Goal: Information Seeking & Learning: Find contact information

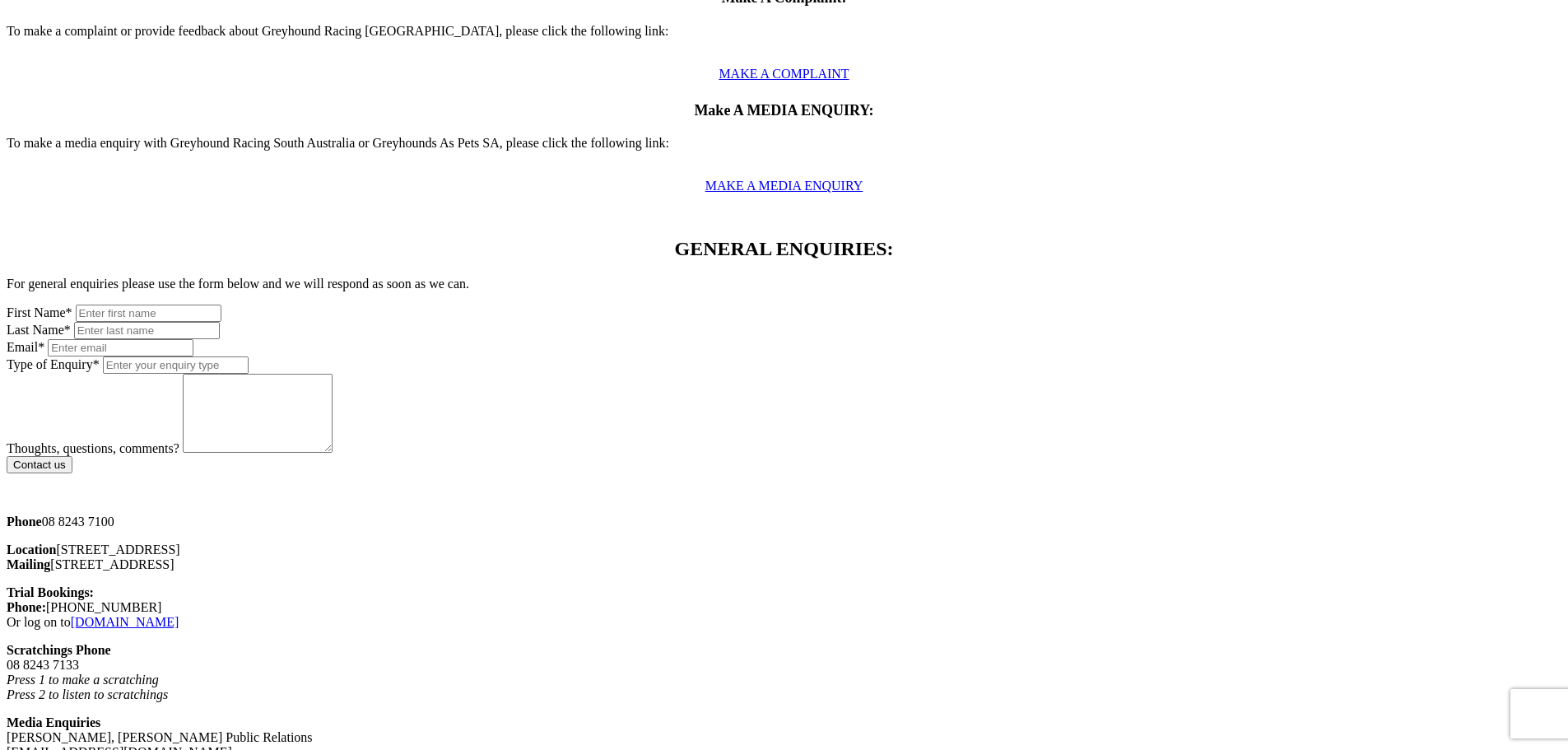
scroll to position [823, 0]
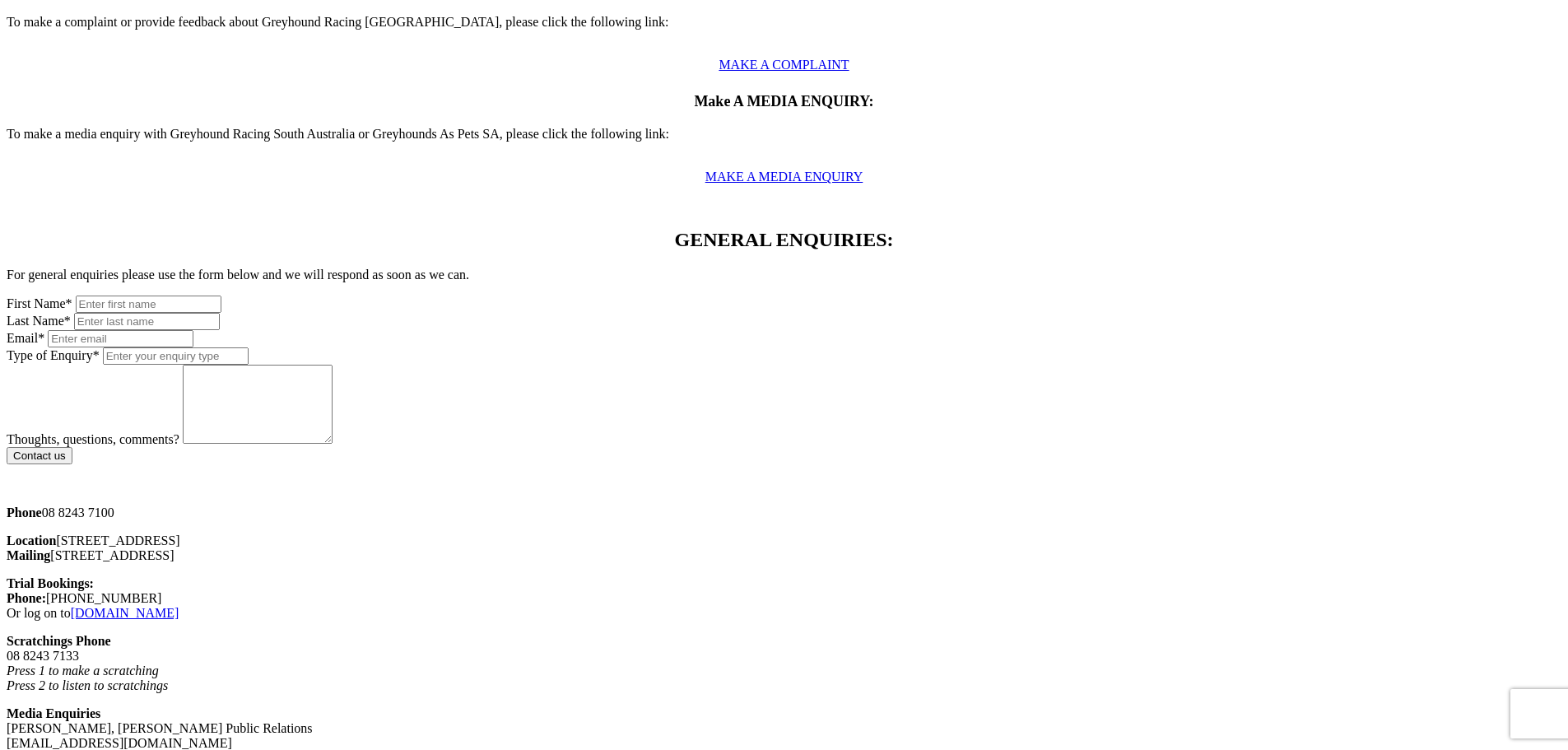
drag, startPoint x: 832, startPoint y: 357, endPoint x: 916, endPoint y: 386, distance: 88.9
drag, startPoint x: 213, startPoint y: 353, endPoint x: 438, endPoint y: 404, distance: 230.7
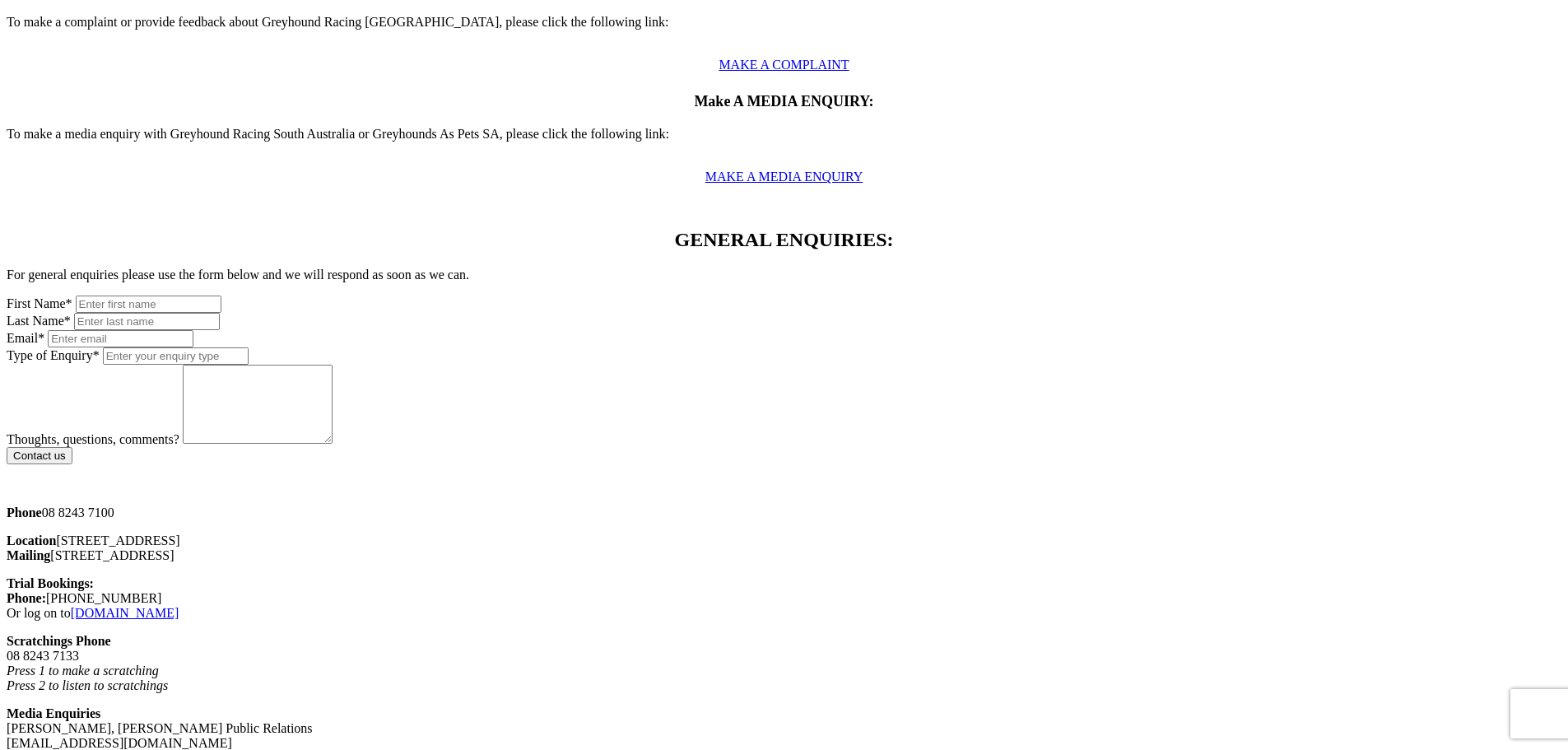
drag, startPoint x: 429, startPoint y: 438, endPoint x: 267, endPoint y: 419, distance: 163.1
drag, startPoint x: 263, startPoint y: 413, endPoint x: 411, endPoint y: 451, distance: 152.8
